Goal: Communication & Community: Answer question/provide support

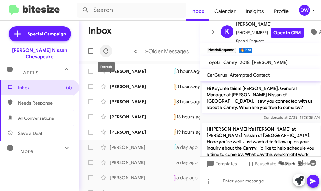
click at [104, 47] on icon at bounding box center [106, 51] width 8 height 8
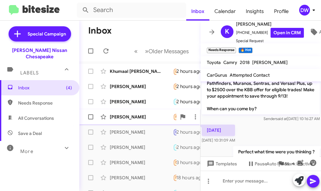
click at [127, 115] on div "[PERSON_NAME]" at bounding box center [142, 117] width 64 height 6
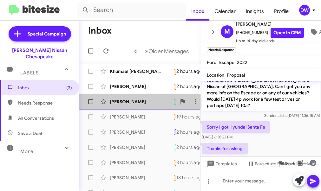
click at [115, 100] on div "[PERSON_NAME]" at bounding box center [142, 102] width 64 height 6
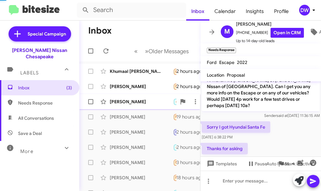
scroll to position [189, 0]
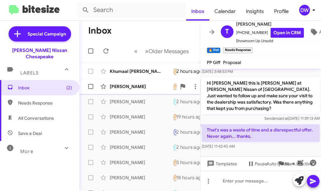
click at [119, 90] on div "[PERSON_NAME] Needs Response We are actually here in the lobby waiting now. We …" at bounding box center [139, 86] width 111 height 13
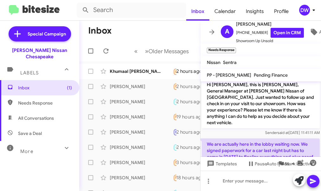
scroll to position [83, 0]
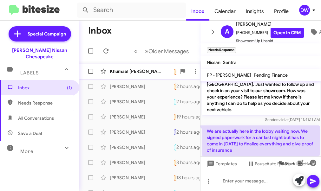
click at [151, 74] on div "Khumaal [PERSON_NAME]" at bounding box center [142, 71] width 64 height 6
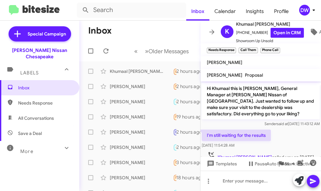
scroll to position [30, 0]
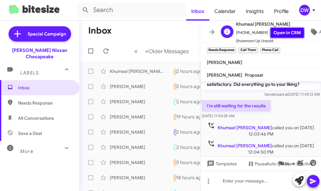
click at [288, 32] on link "Open in CRM" at bounding box center [287, 33] width 33 height 10
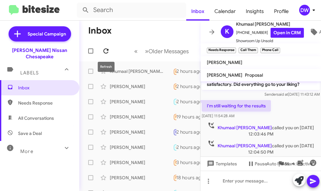
click at [106, 53] on icon at bounding box center [106, 51] width 5 height 5
